Goal: Complete application form

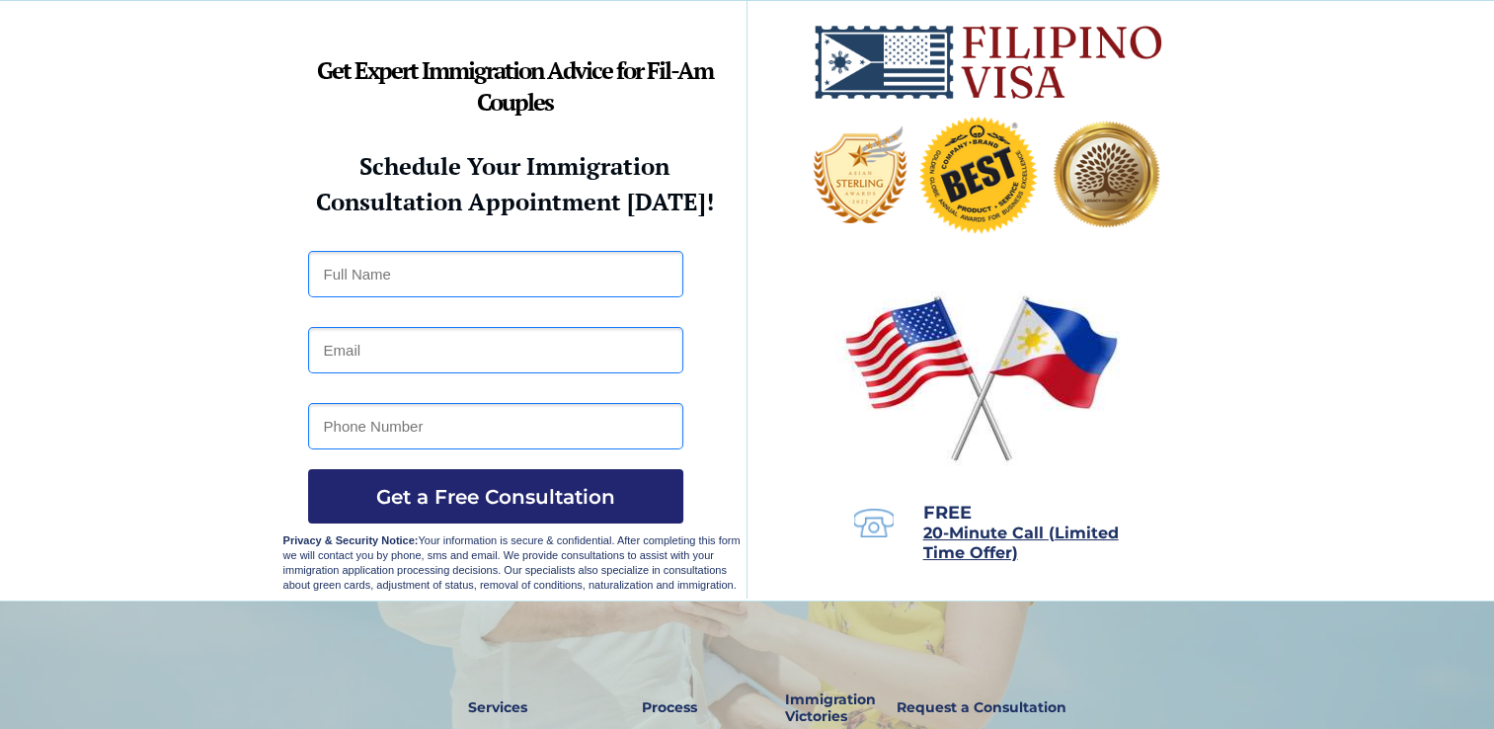
click at [509, 268] on input "text" at bounding box center [495, 274] width 375 height 46
type input "Salvador Parco III"
type input "s07parco@gmail.com"
type input "09955988434"
click at [540, 500] on span "Get a Free Consultation" at bounding box center [495, 497] width 375 height 24
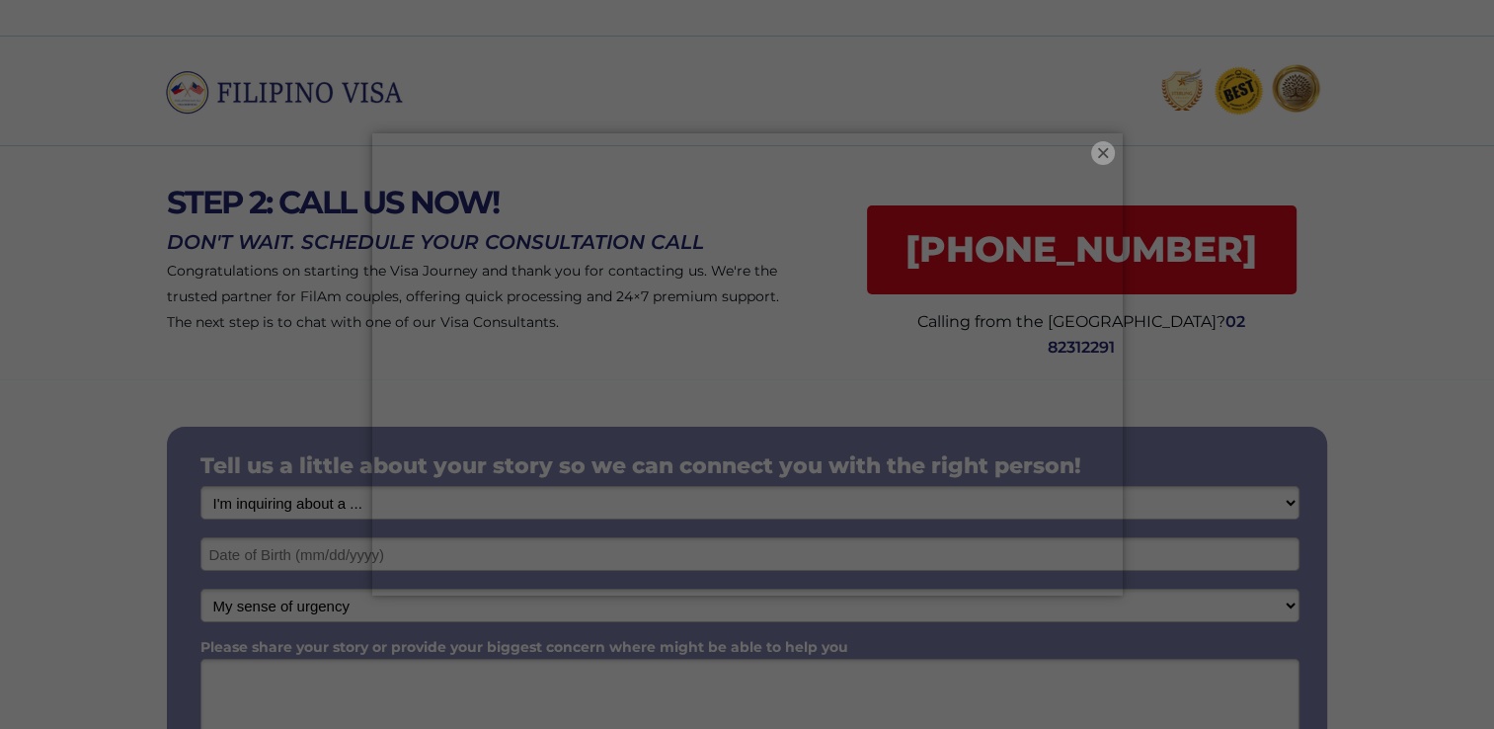
click at [1103, 159] on button "×" at bounding box center [1103, 153] width 24 height 24
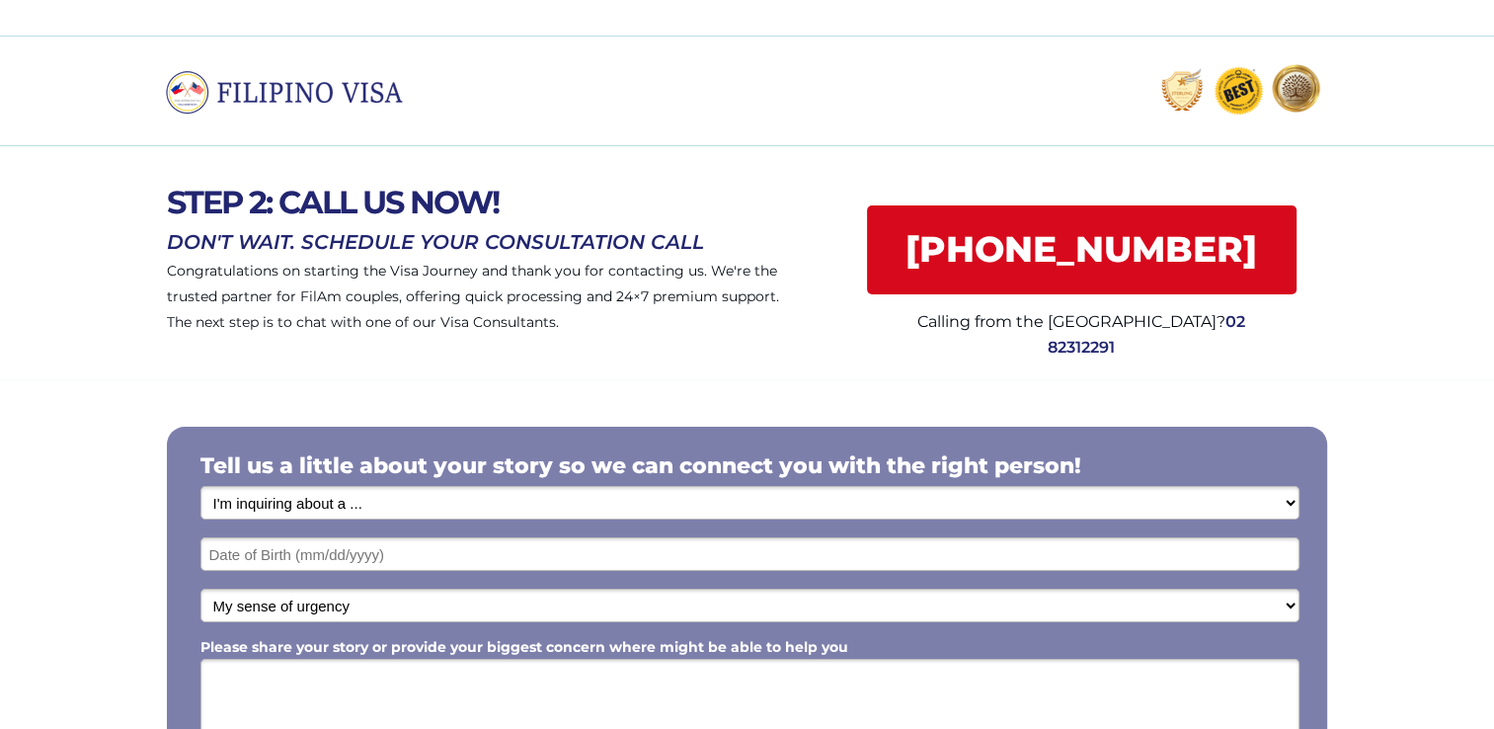
scroll to position [99, 0]
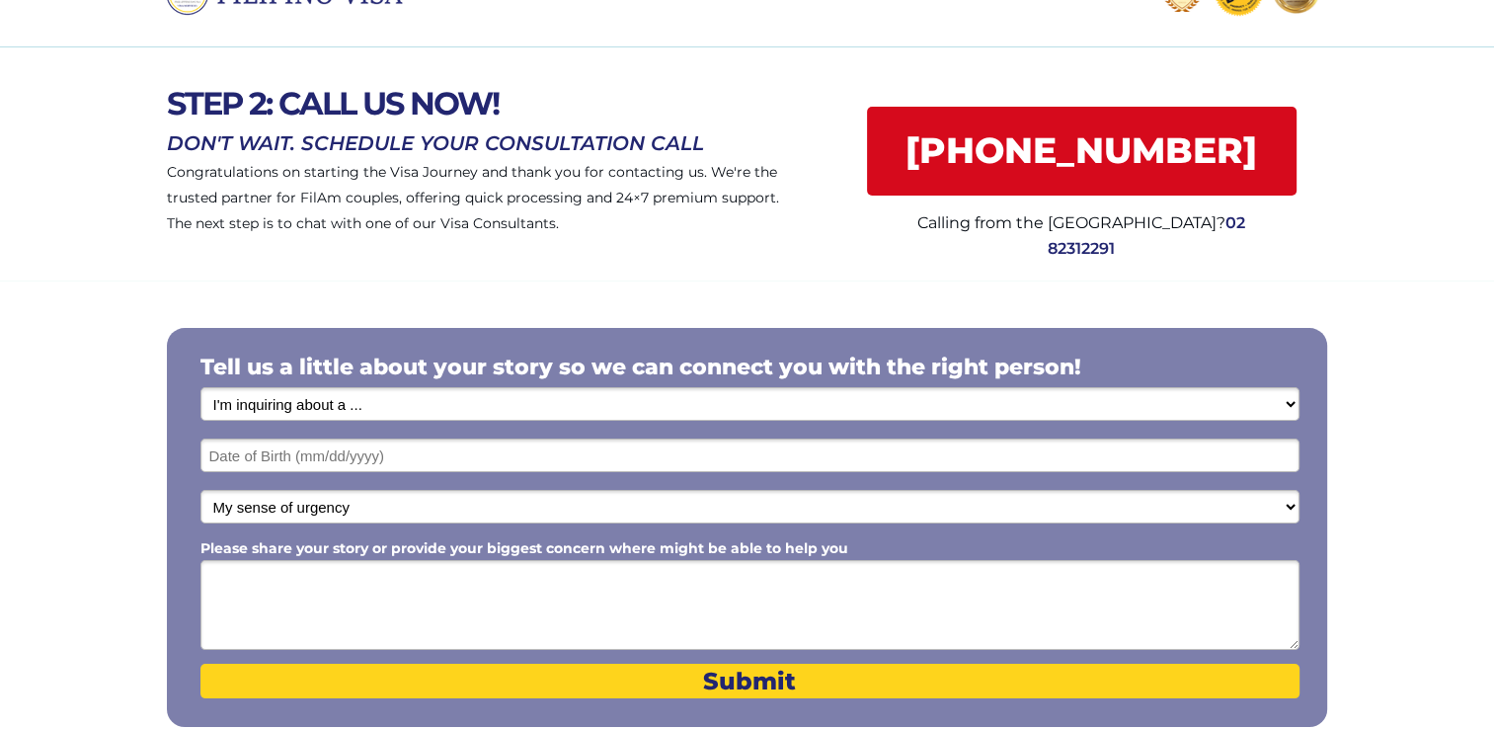
click at [405, 405] on select "I'm inquiring about a ... I don't know or other services Retirement Visa for Th…" at bounding box center [749, 404] width 1099 height 34
click at [406, 393] on select "I'm inquiring about a ... I don't know or other services Retirement Visa for Th…" at bounding box center [749, 404] width 1099 height 34
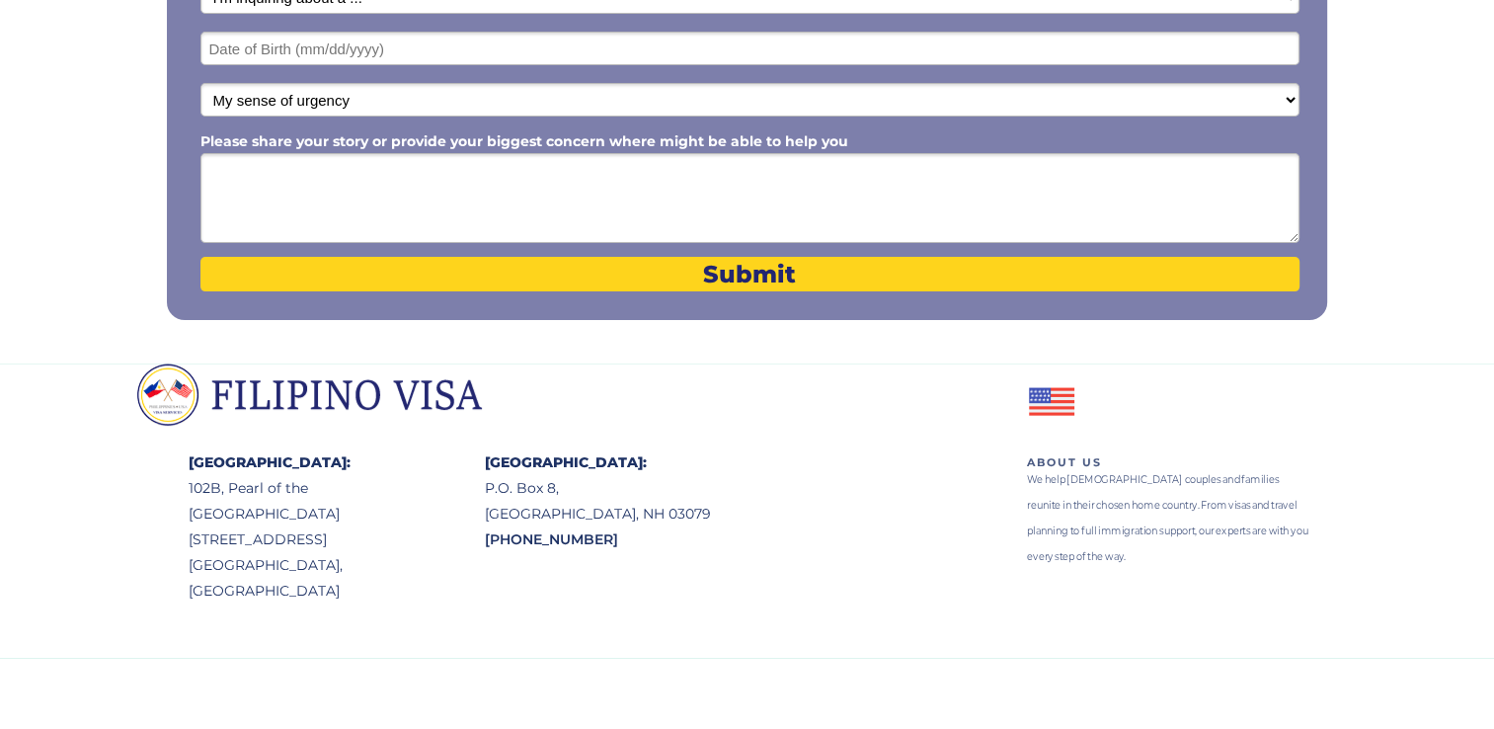
scroll to position [113, 0]
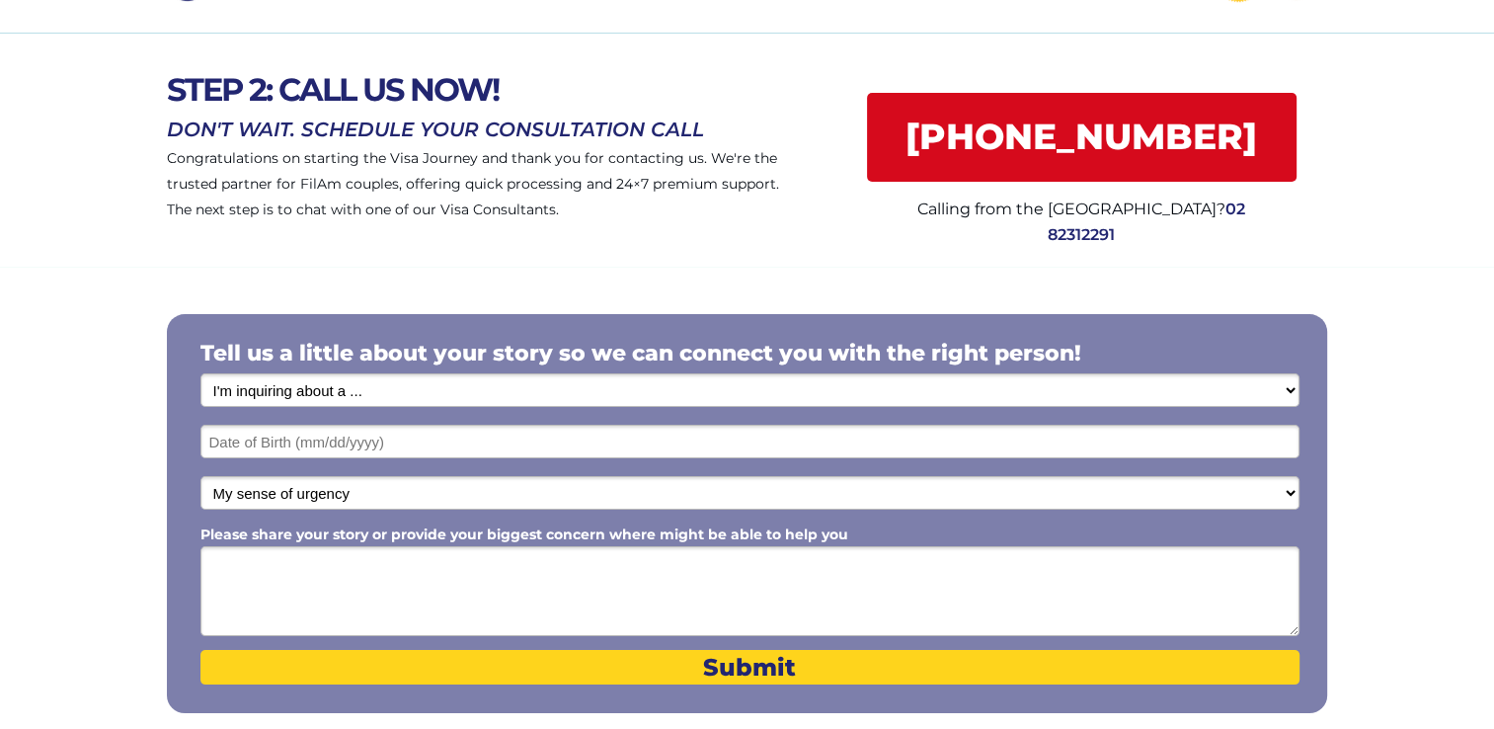
click at [402, 388] on select "I'm inquiring about a ... I don't know or other services Retirement Visa for Th…" at bounding box center [749, 390] width 1099 height 34
click at [77, 306] on div at bounding box center [747, 512] width 1494 height 490
click at [343, 451] on input "text" at bounding box center [749, 442] width 1099 height 34
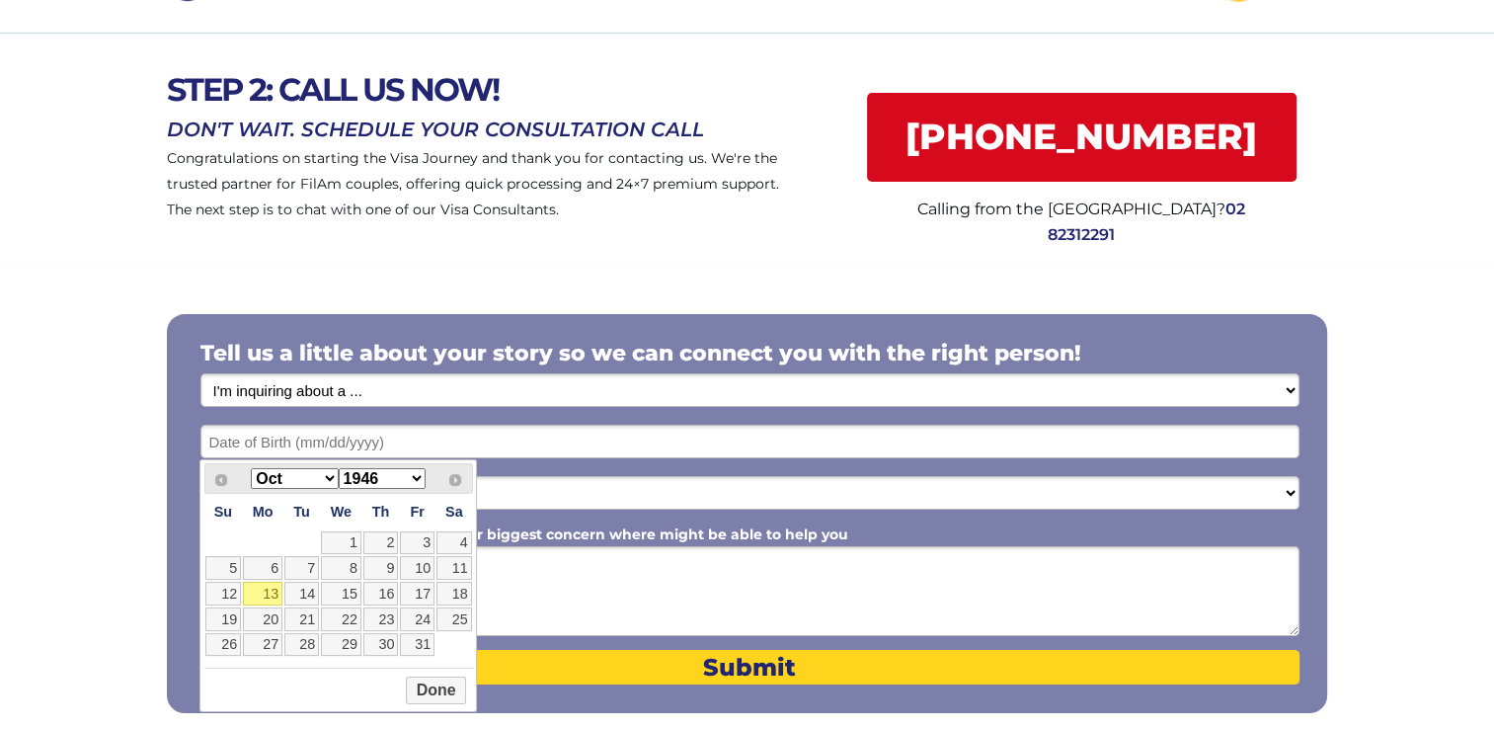
click at [411, 475] on select "1946 1947 1948 1949 1950 1951 1952 1953 1954 1955 1956 1957 1958 1959 1960 1961…" at bounding box center [382, 478] width 87 height 21
click at [331, 478] on select "Jan Feb Mar Apr May Jun Jul Aug Sep Oct Nov Dec" at bounding box center [294, 478] width 87 height 21
click at [271, 569] on link "7" at bounding box center [262, 568] width 39 height 24
type input "11/07/1983"
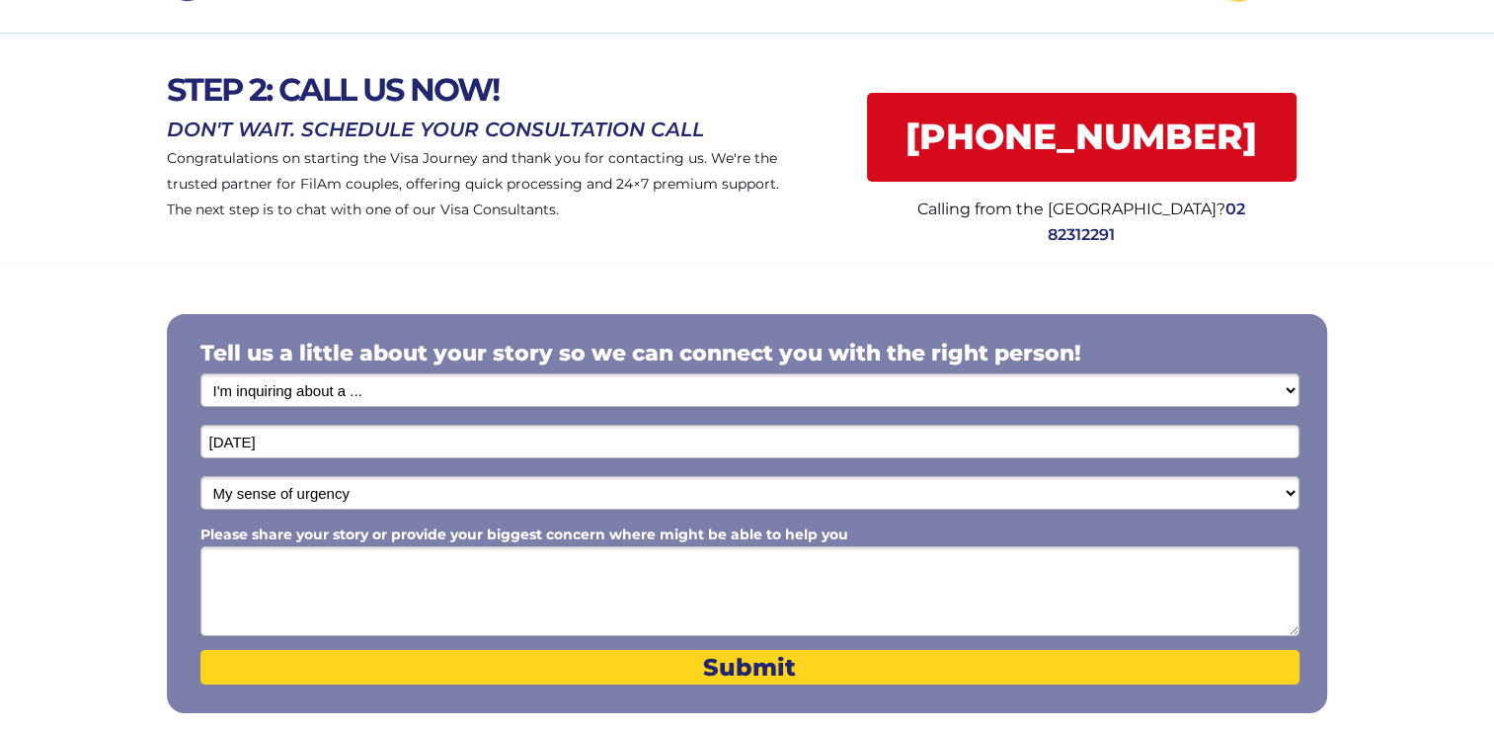
click at [282, 488] on select "My sense of urgency Low Priority - I'm just looking Medium High Priority - I ne…" at bounding box center [749, 493] width 1099 height 34
select select "1803"
click at [200, 476] on select "My sense of urgency Low Priority - I'm just looking Medium High Priority - I ne…" at bounding box center [749, 493] width 1099 height 34
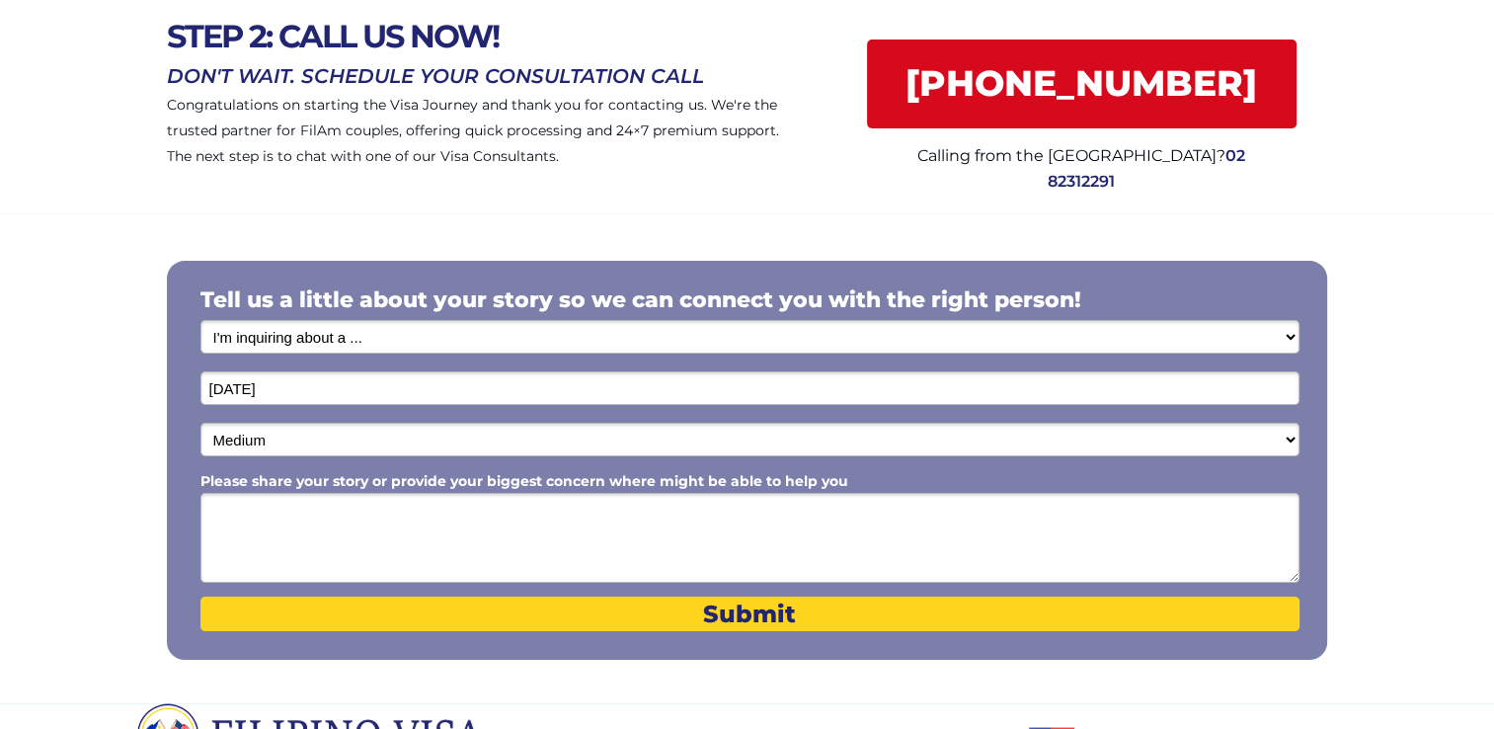
scroll to position [211, 0]
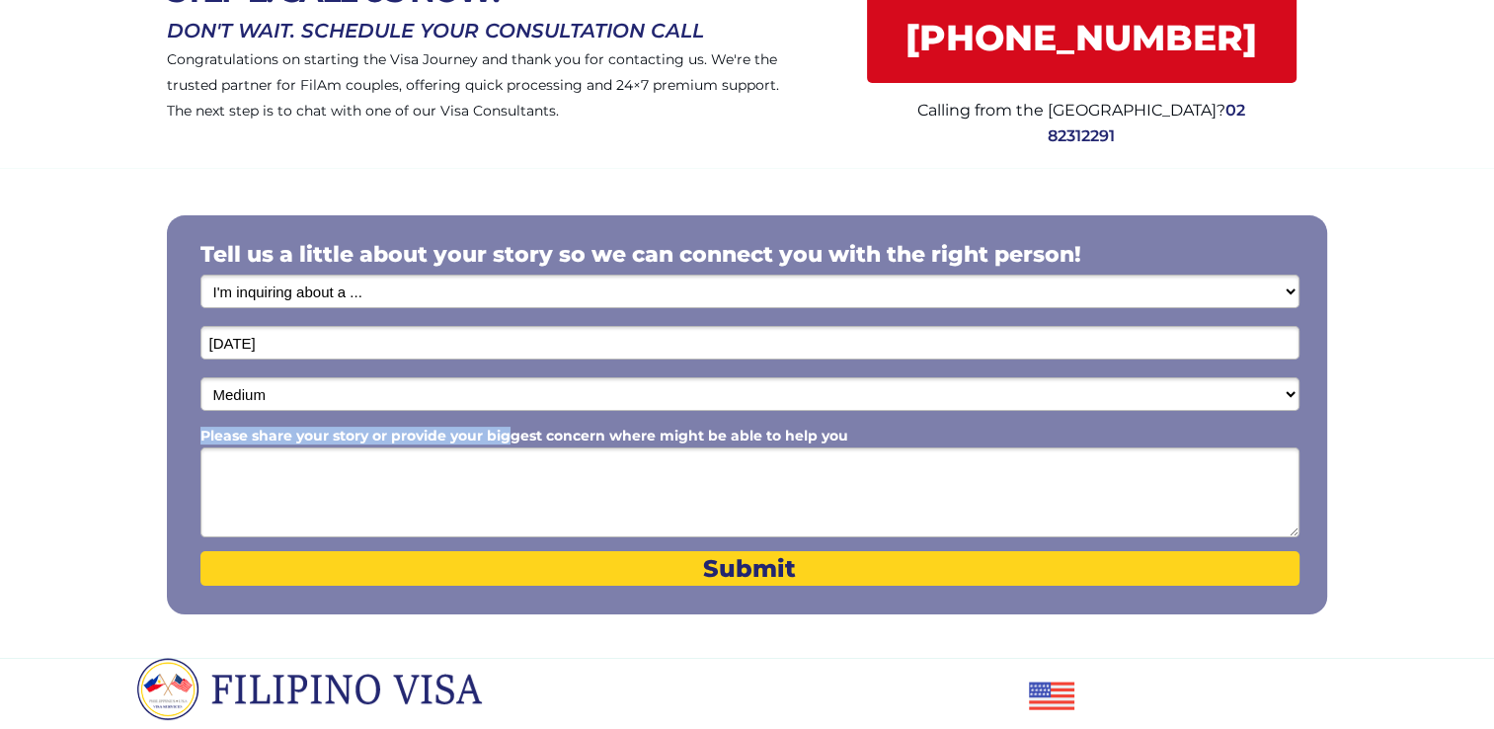
drag, startPoint x: 849, startPoint y: 437, endPoint x: 510, endPoint y: 438, distance: 339.7
click at [510, 438] on div "Please share your story or provide your biggest concern where might be able to …" at bounding box center [749, 486] width 1099 height 114
click at [213, 434] on span "Please share your story or provide your biggest concern where might be able to …" at bounding box center [524, 436] width 648 height 18
click at [213, 447] on textarea "Please share your story or provide your biggest concern where might be able to …" at bounding box center [749, 492] width 1099 height 90
drag, startPoint x: 200, startPoint y: 434, endPoint x: 841, endPoint y: 439, distance: 640.8
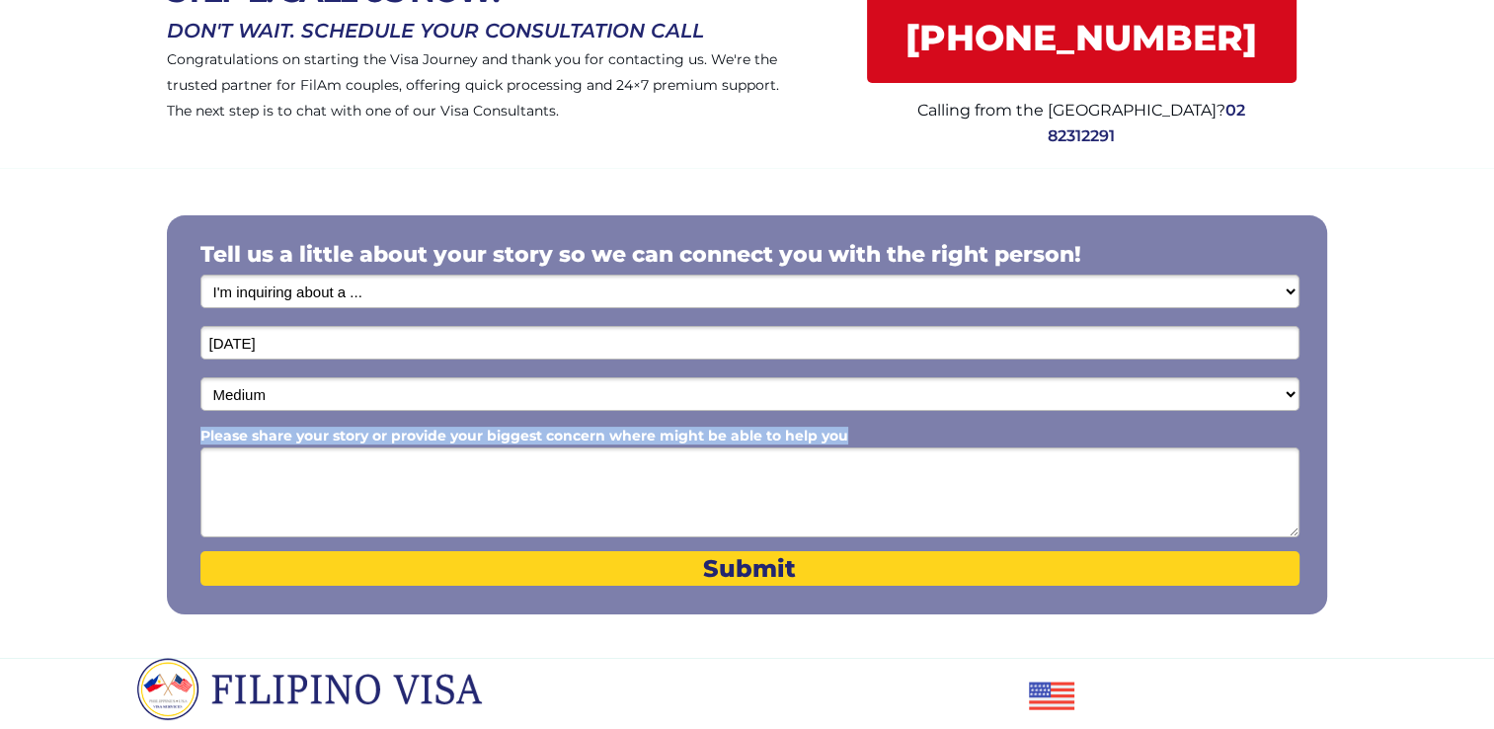
click at [841, 439] on span "Please share your story or provide your biggest concern where might be able to …" at bounding box center [524, 436] width 648 height 18
copy span "Please share your story or provide your biggest concern where might be able to …"
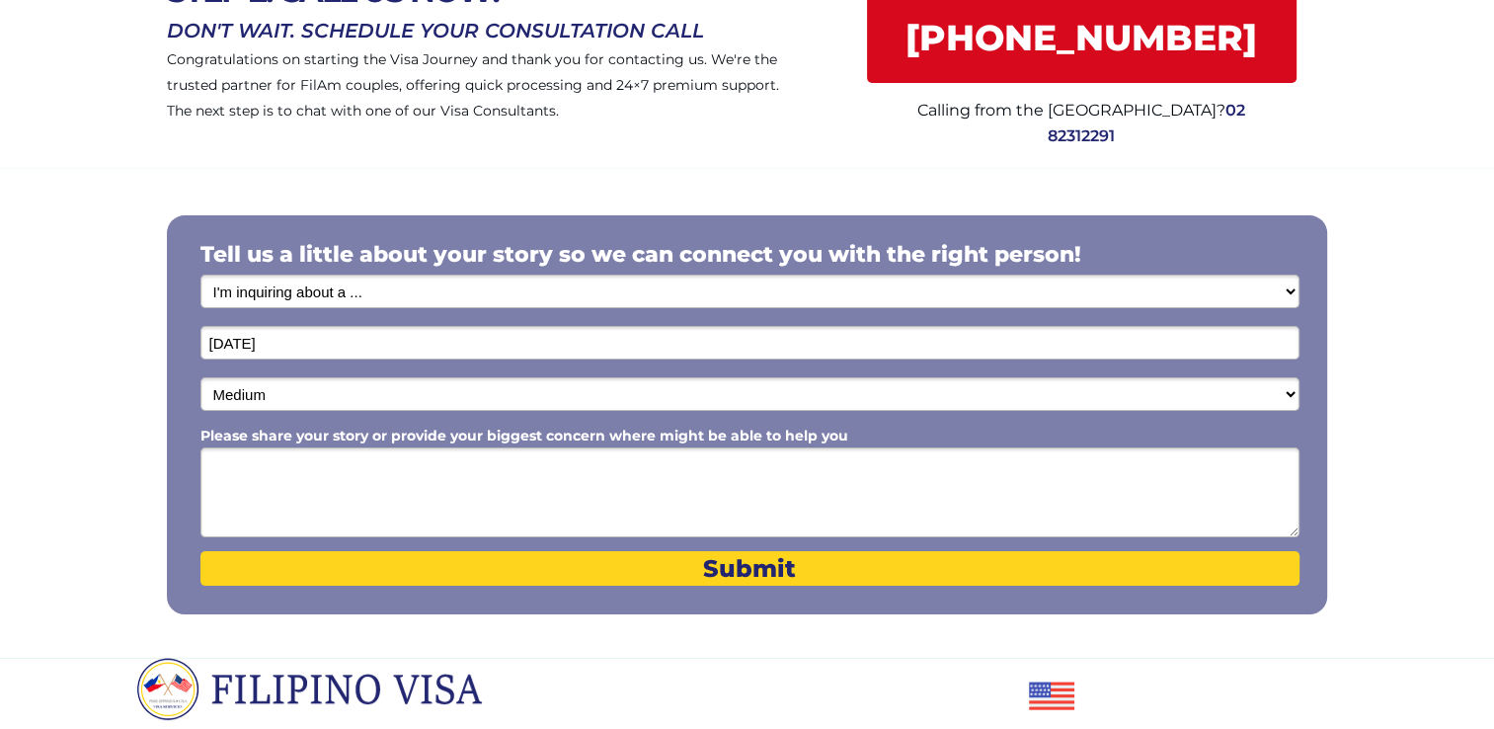
click at [515, 482] on textarea "Please share your story or provide your biggest concern where might be able to …" at bounding box center [749, 492] width 1099 height 90
paste textarea "My wife and I both work in the hotel industry and share a deep passion for hosp…"
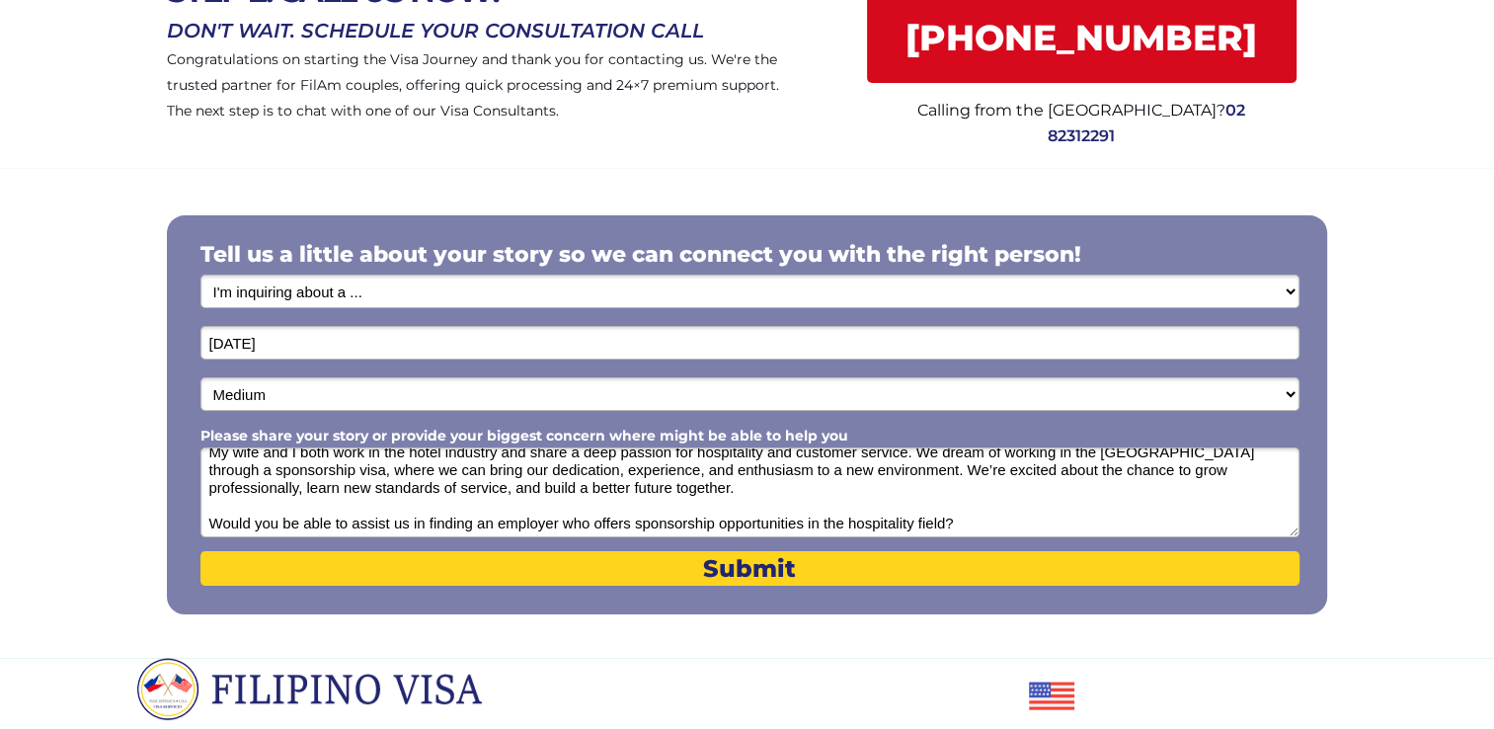
scroll to position [17, 0]
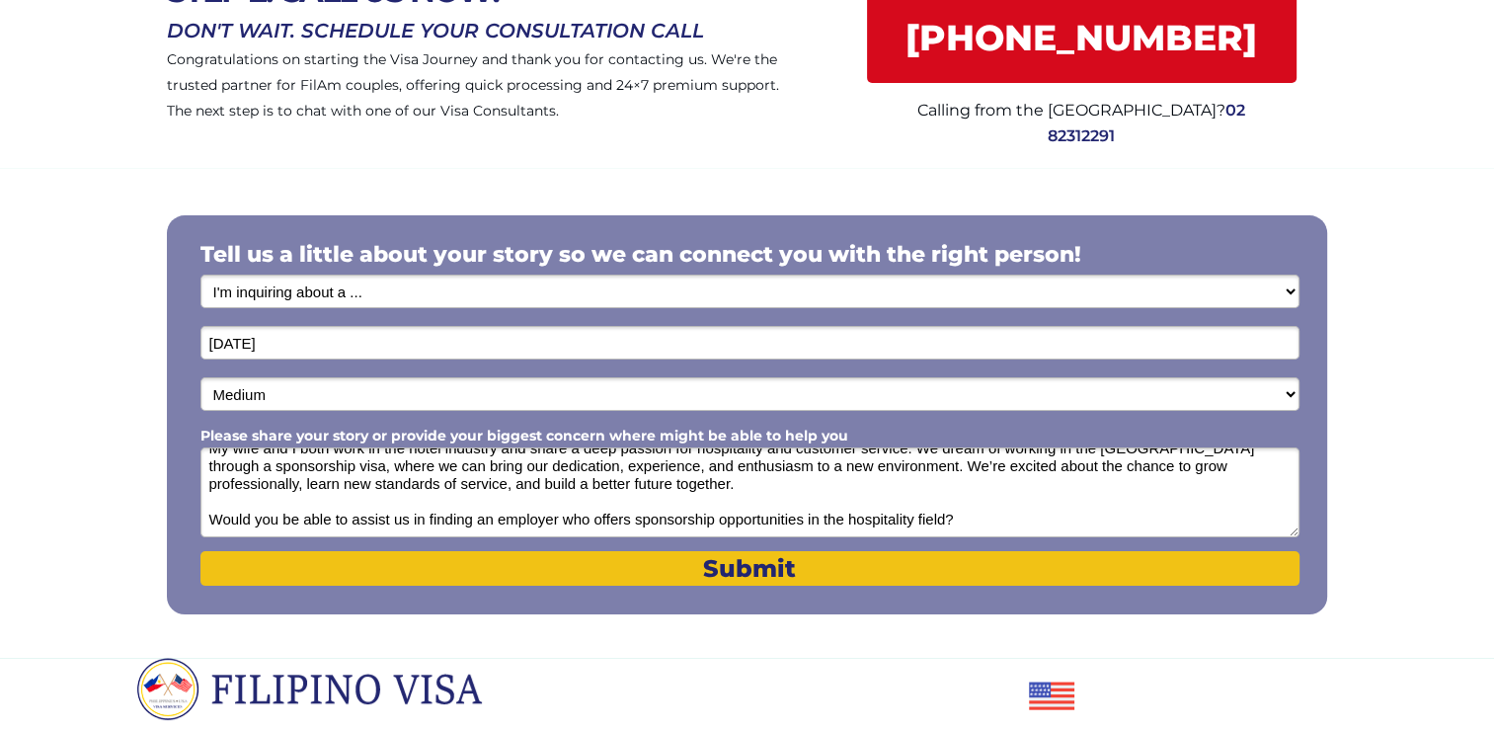
type textarea "My wife and I both work in the hotel industry and share a deep passion for hosp…"
click at [737, 563] on span "Submit" at bounding box center [749, 568] width 1099 height 29
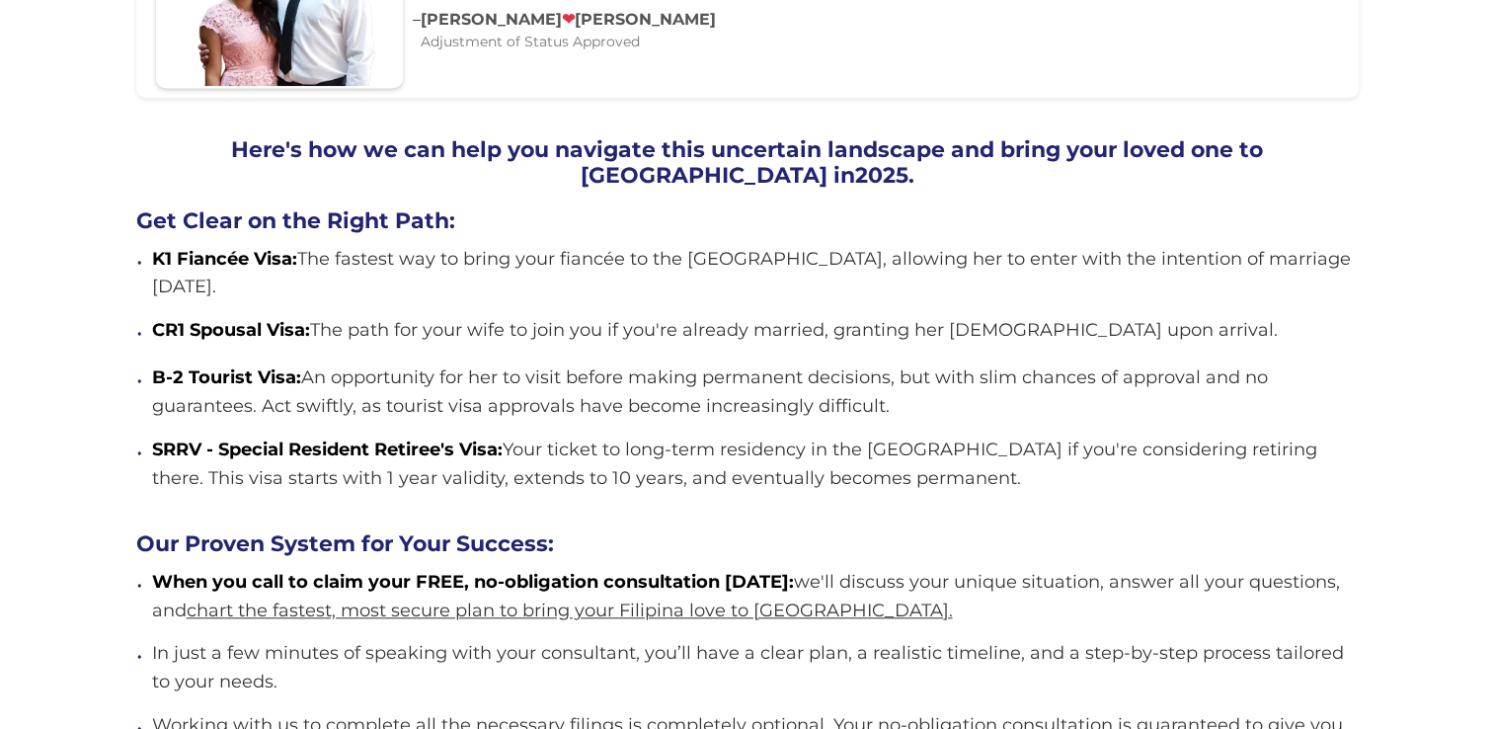
scroll to position [1682, 0]
